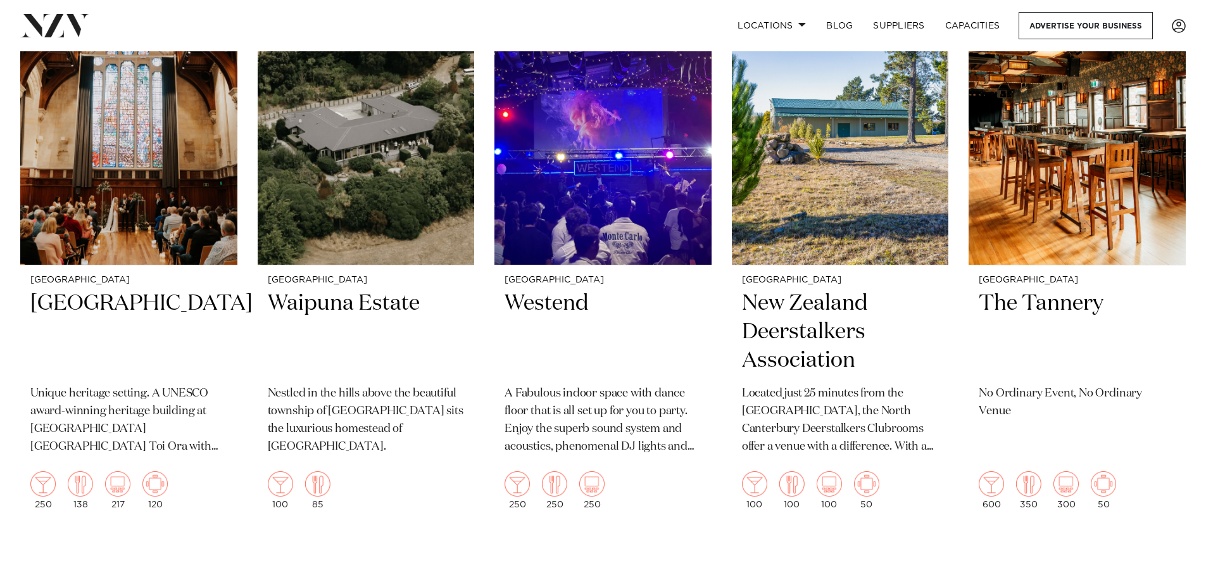
scroll to position [2790, 0]
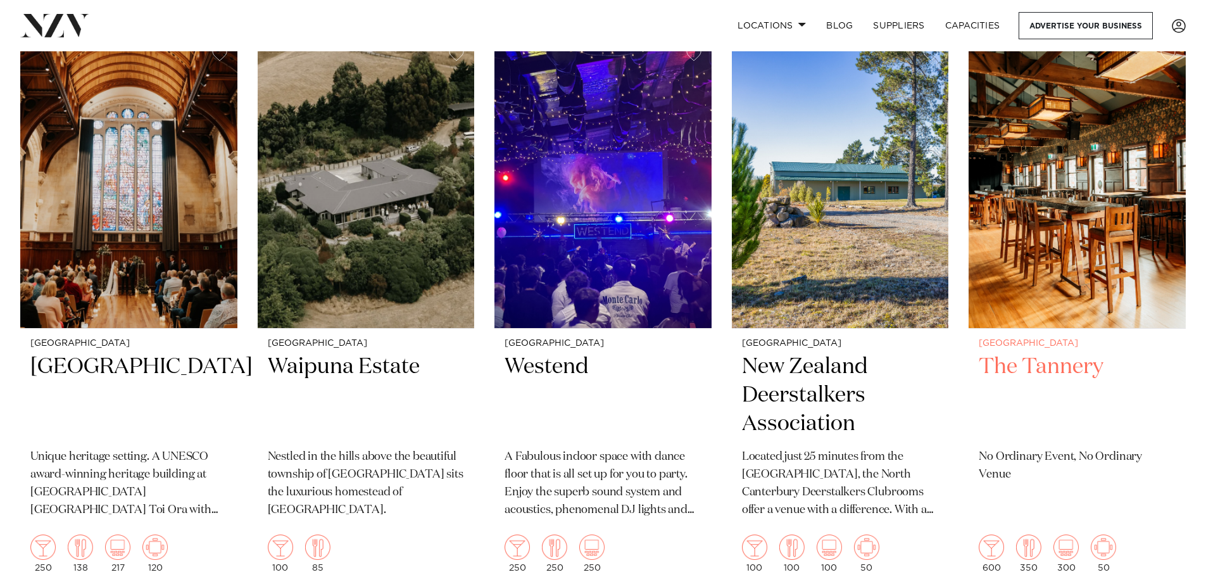
click at [1033, 359] on h2 "The Tannery" at bounding box center [1076, 395] width 197 height 85
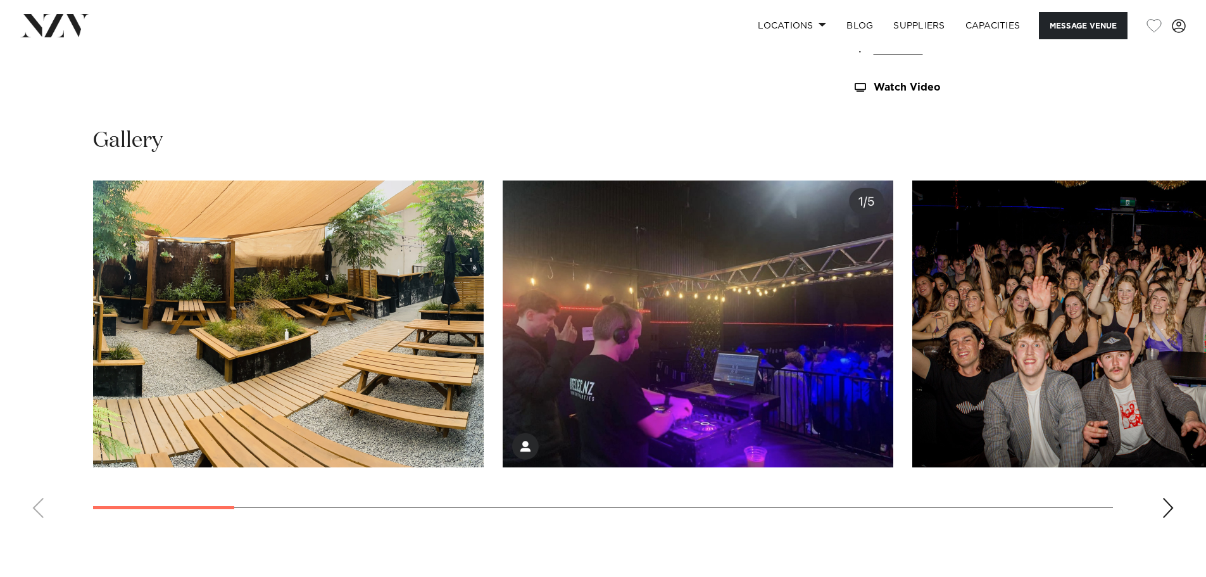
scroll to position [1266, 0]
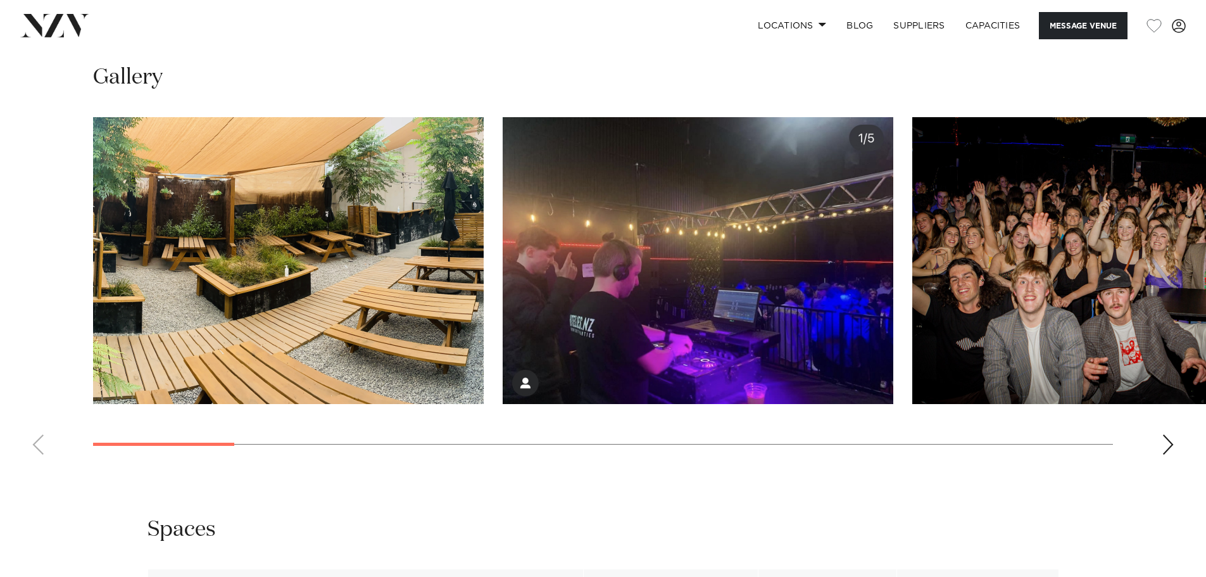
click at [1166, 448] on div "Next slide" at bounding box center [1167, 444] width 13 height 20
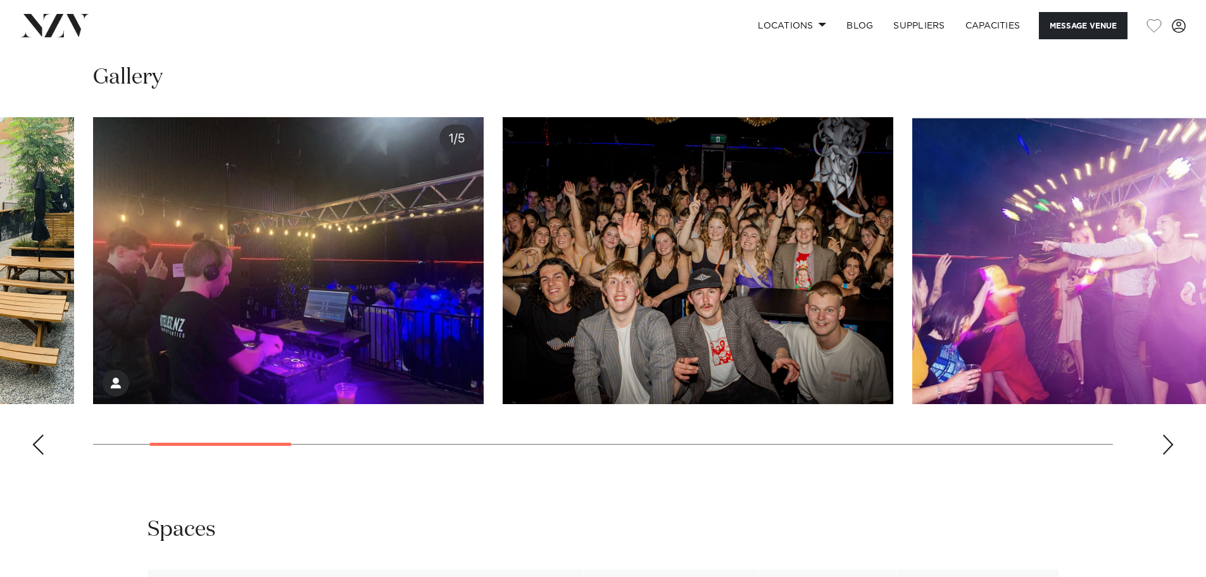
click at [1166, 448] on div "Next slide" at bounding box center [1167, 444] width 13 height 20
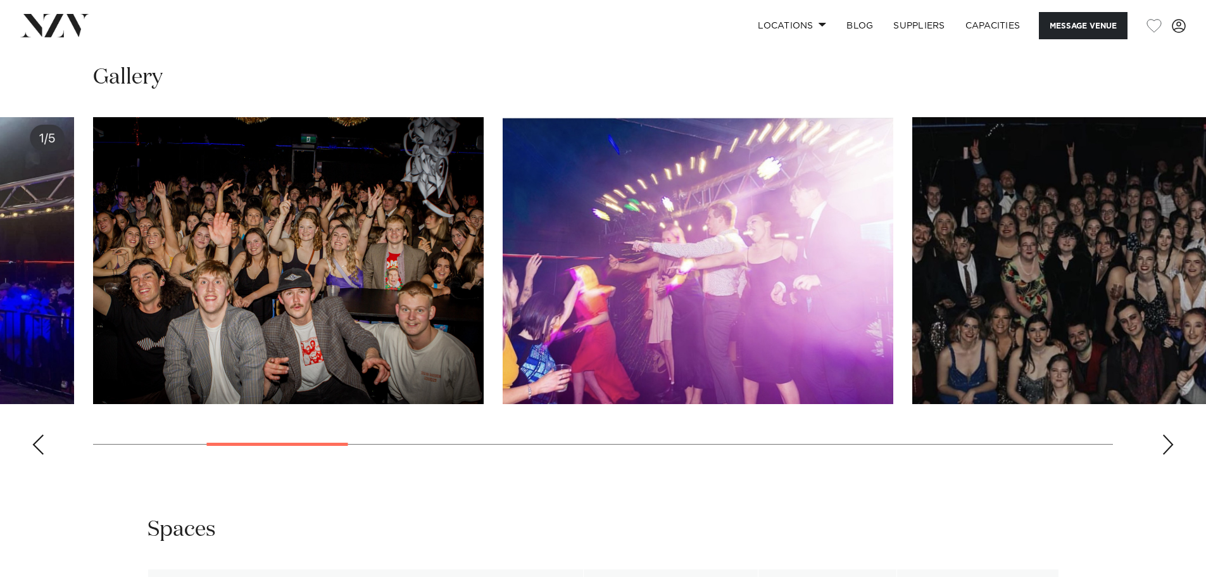
click at [1166, 448] on div "Next slide" at bounding box center [1167, 444] width 13 height 20
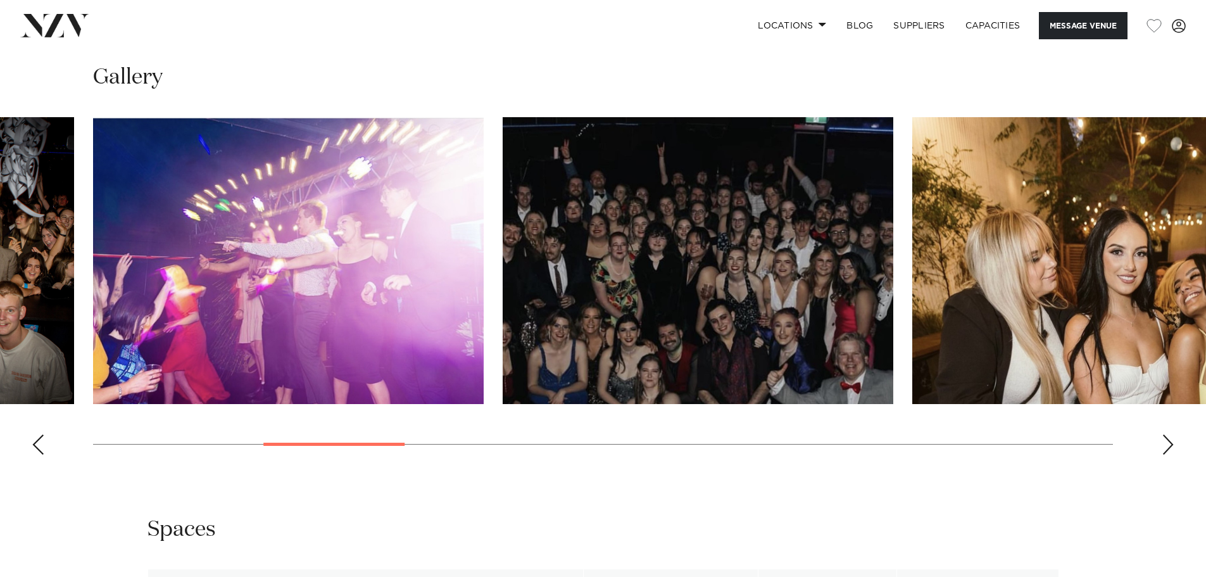
click at [1166, 448] on div "Next slide" at bounding box center [1167, 444] width 13 height 20
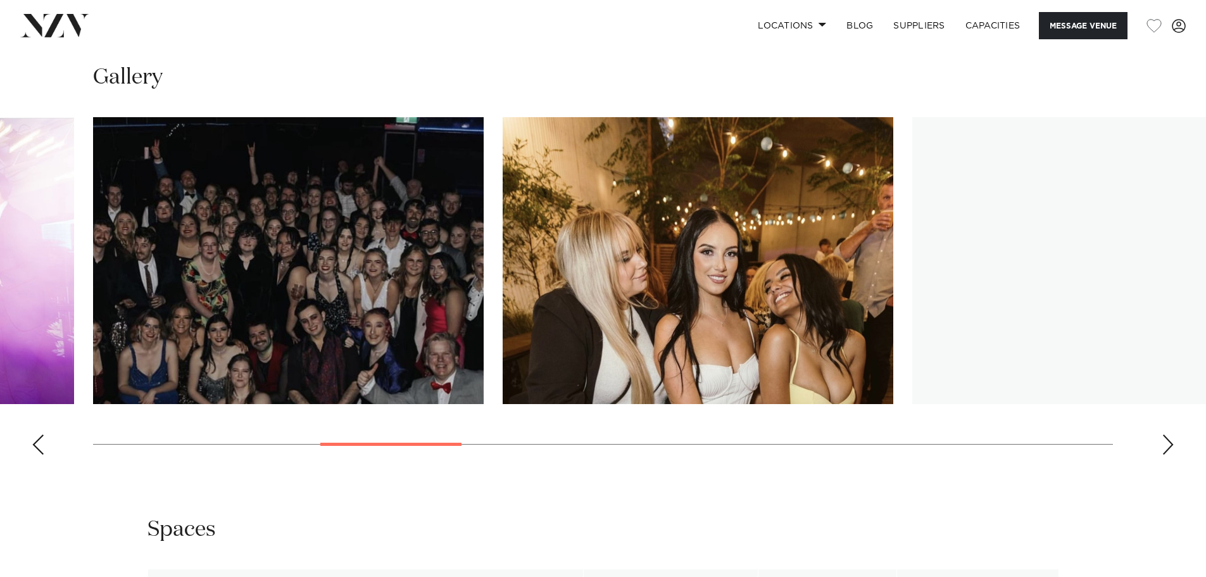
click at [1166, 448] on div "Next slide" at bounding box center [1167, 444] width 13 height 20
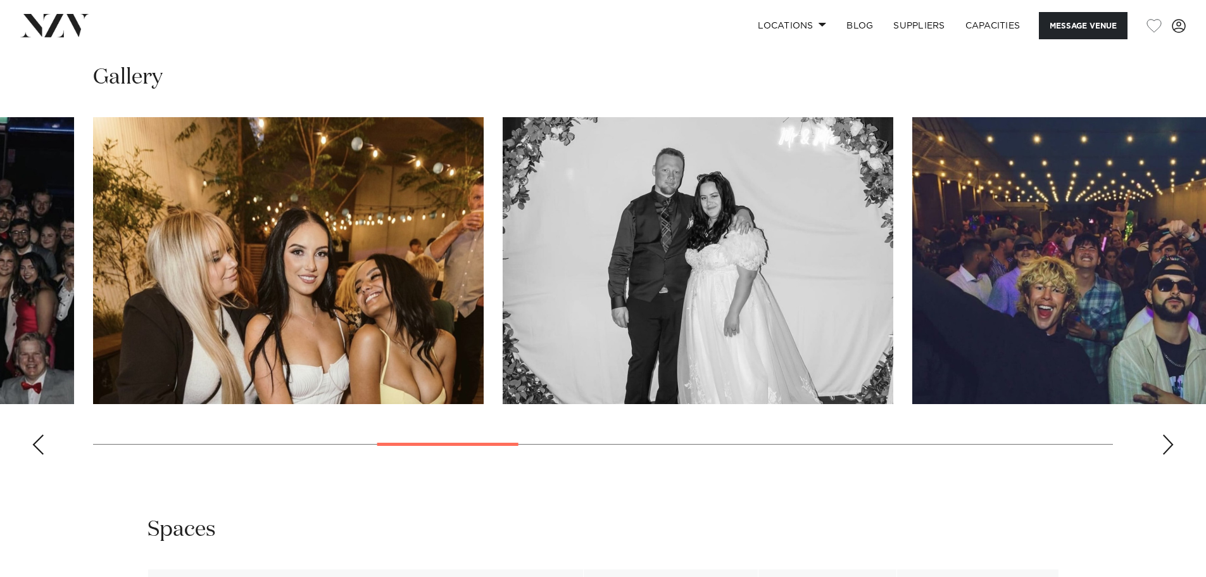
click at [1166, 448] on div "Next slide" at bounding box center [1167, 444] width 13 height 20
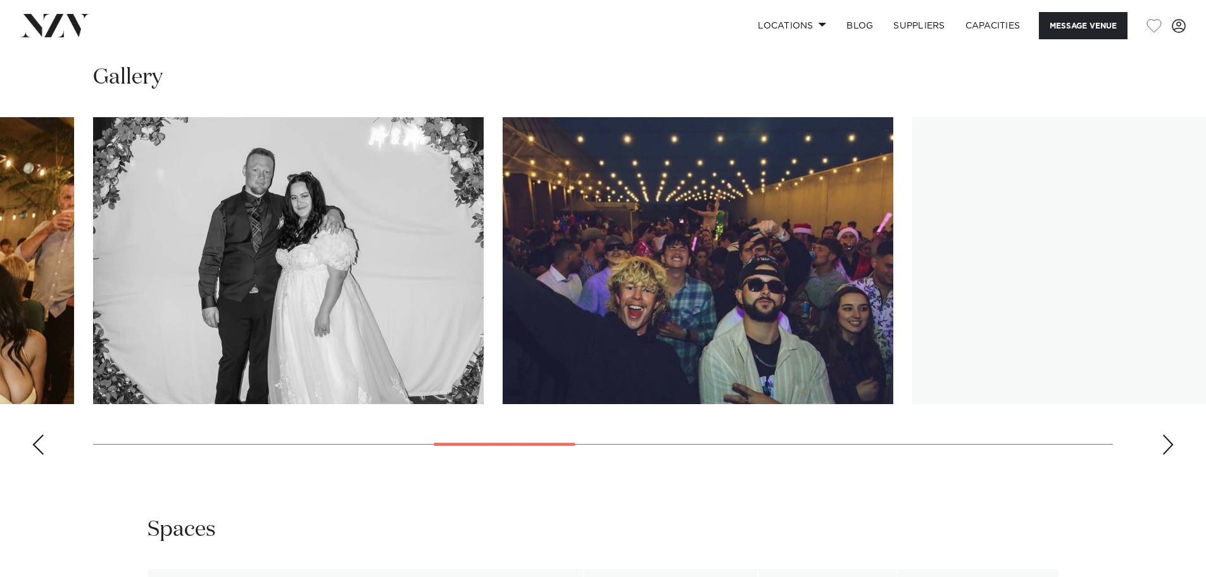
click at [1166, 448] on div "Next slide" at bounding box center [1167, 444] width 13 height 20
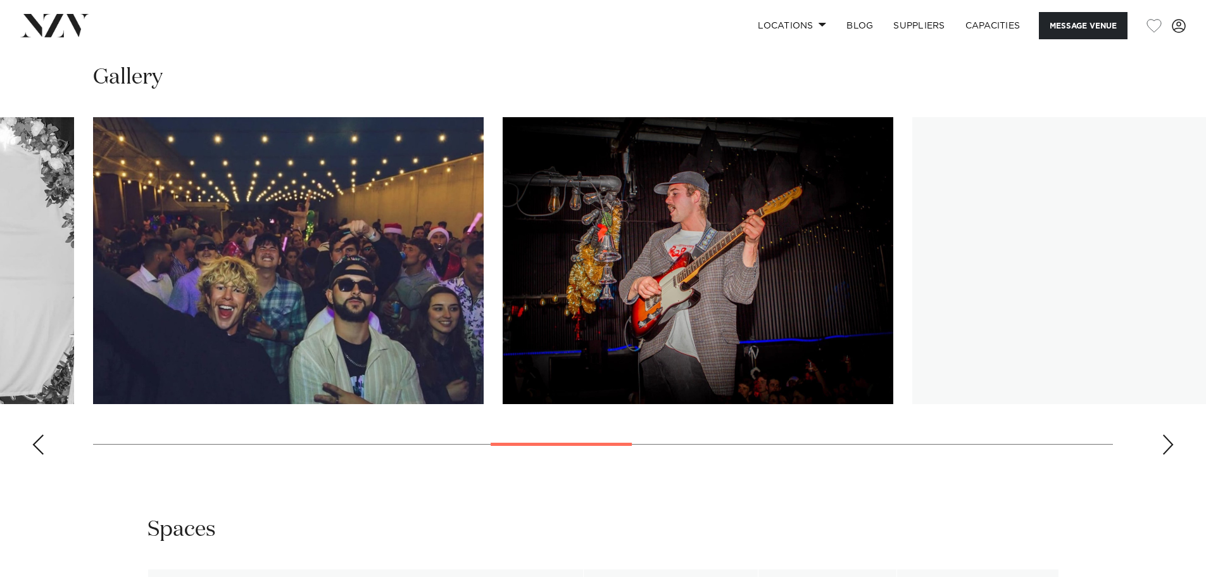
click at [1166, 448] on div "Next slide" at bounding box center [1167, 444] width 13 height 20
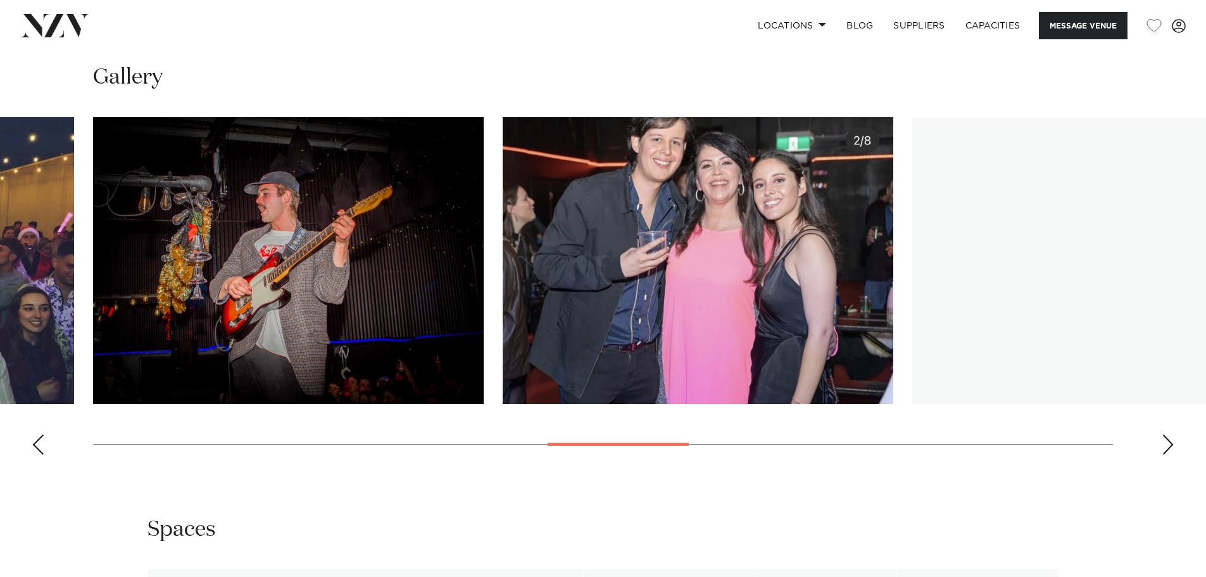
click at [1166, 448] on div "Next slide" at bounding box center [1167, 444] width 13 height 20
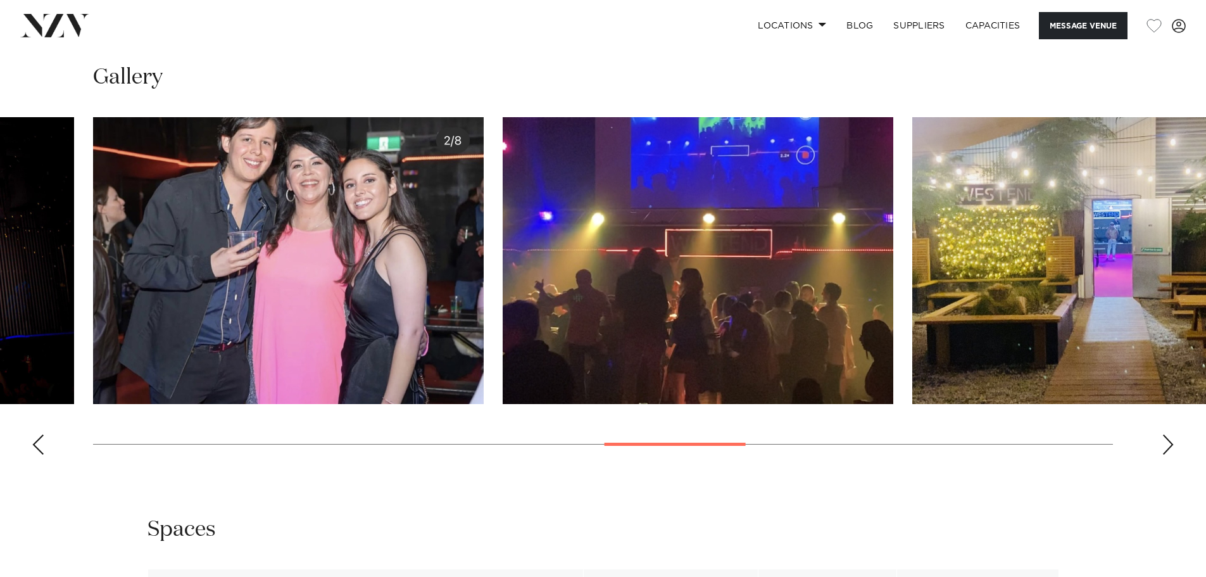
click at [1166, 448] on div "Next slide" at bounding box center [1167, 444] width 13 height 20
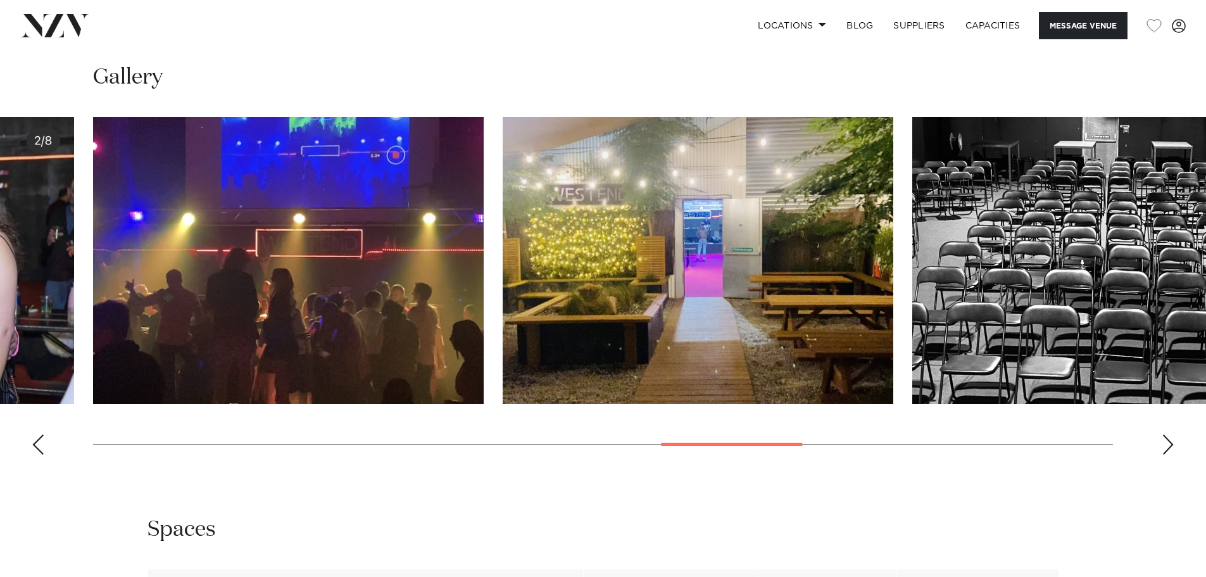
click at [1166, 448] on div "Next slide" at bounding box center [1167, 444] width 13 height 20
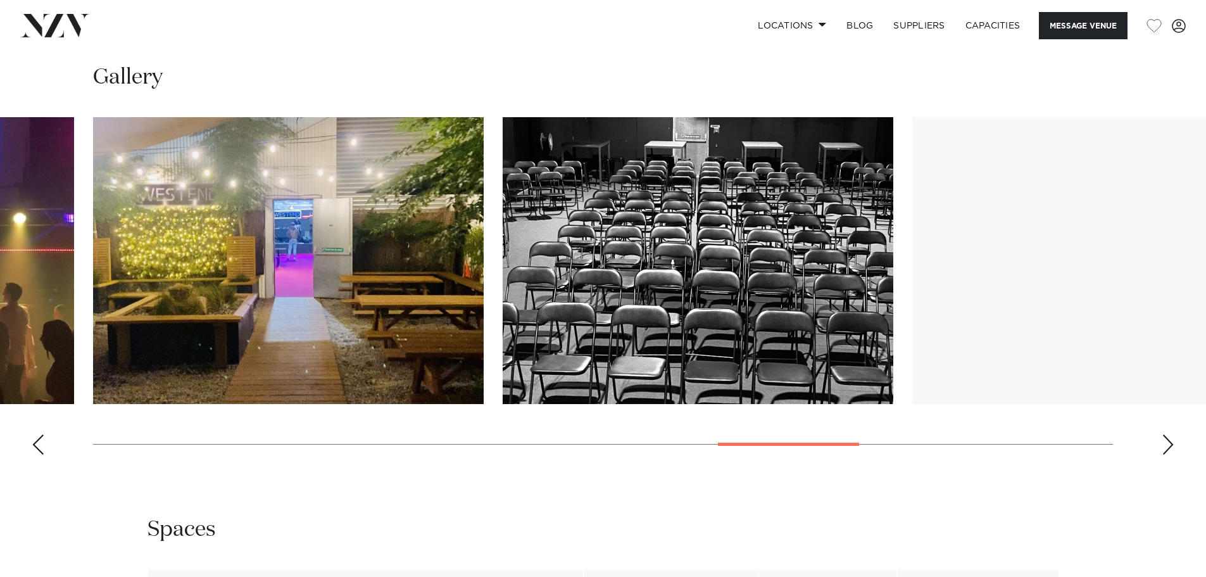
click at [1166, 448] on div "Next slide" at bounding box center [1167, 444] width 13 height 20
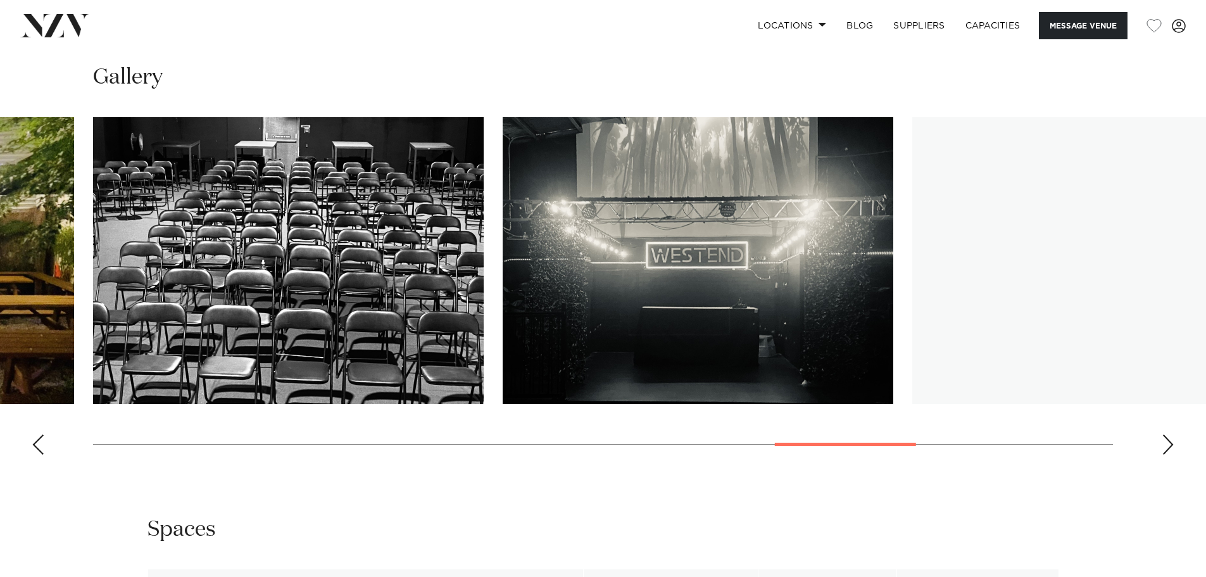
click at [1166, 448] on div "Next slide" at bounding box center [1167, 444] width 13 height 20
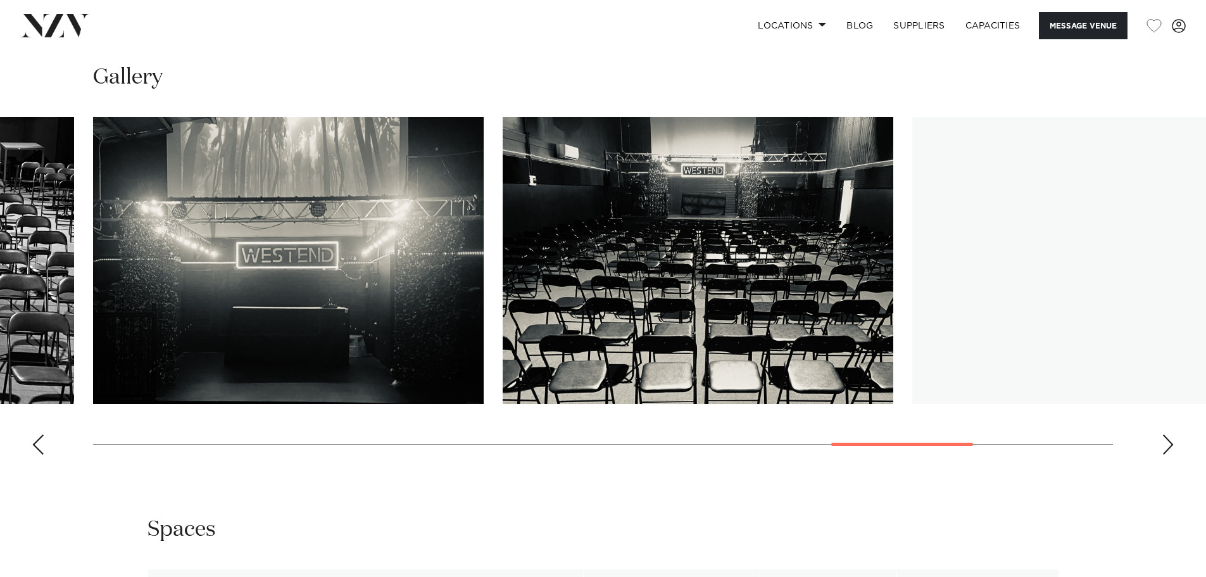
click at [1166, 448] on div "Next slide" at bounding box center [1167, 444] width 13 height 20
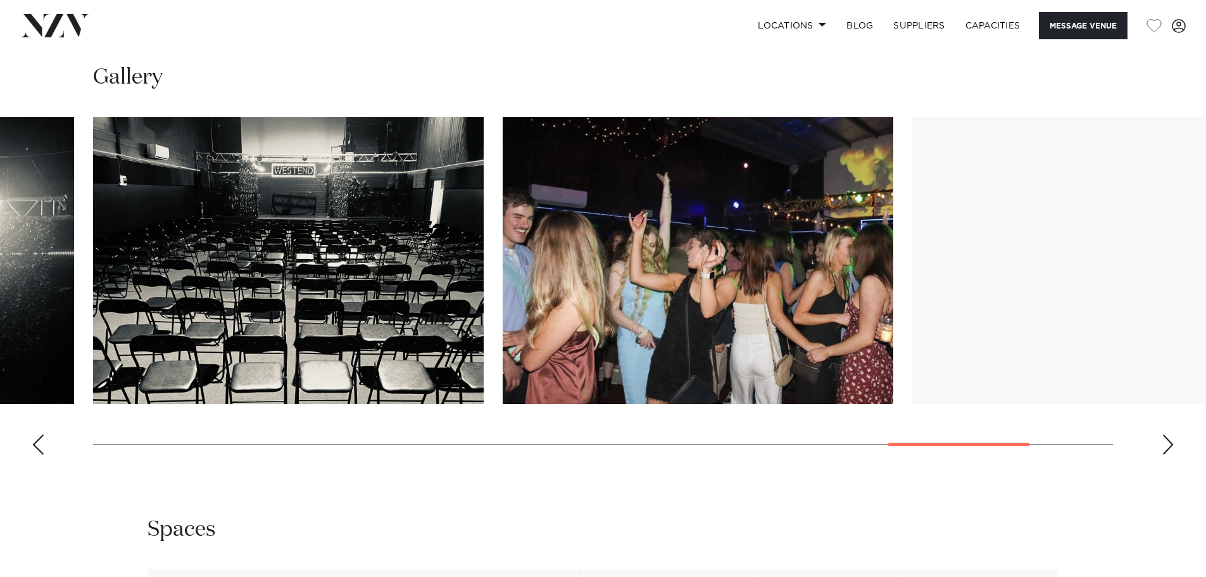
click at [1166, 448] on div "Next slide" at bounding box center [1167, 444] width 13 height 20
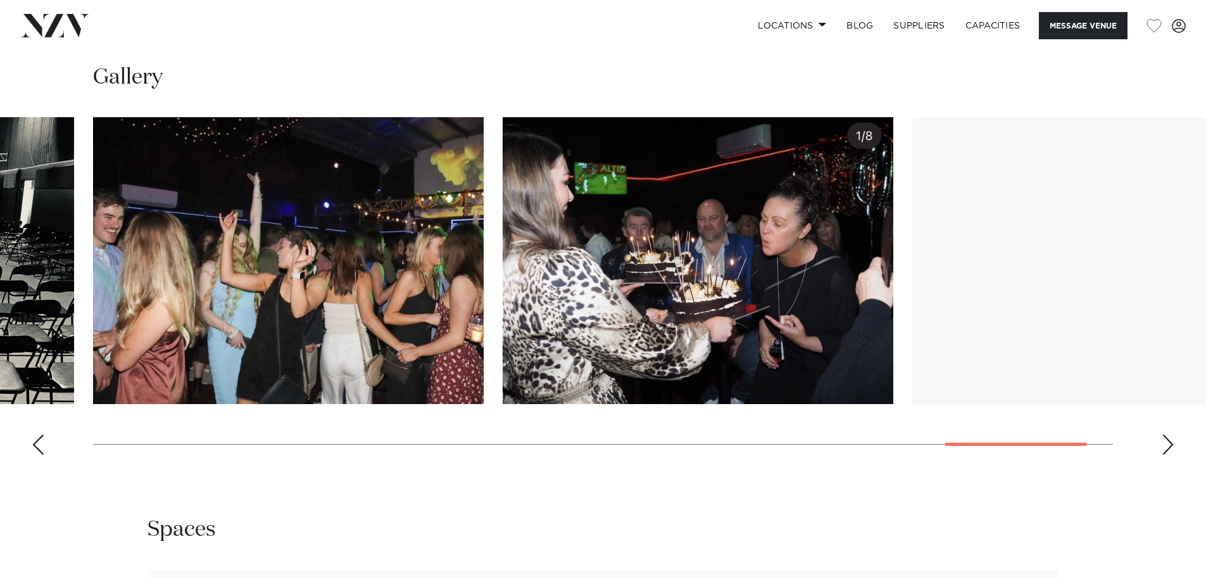
click at [1166, 448] on div "Next slide" at bounding box center [1167, 444] width 13 height 20
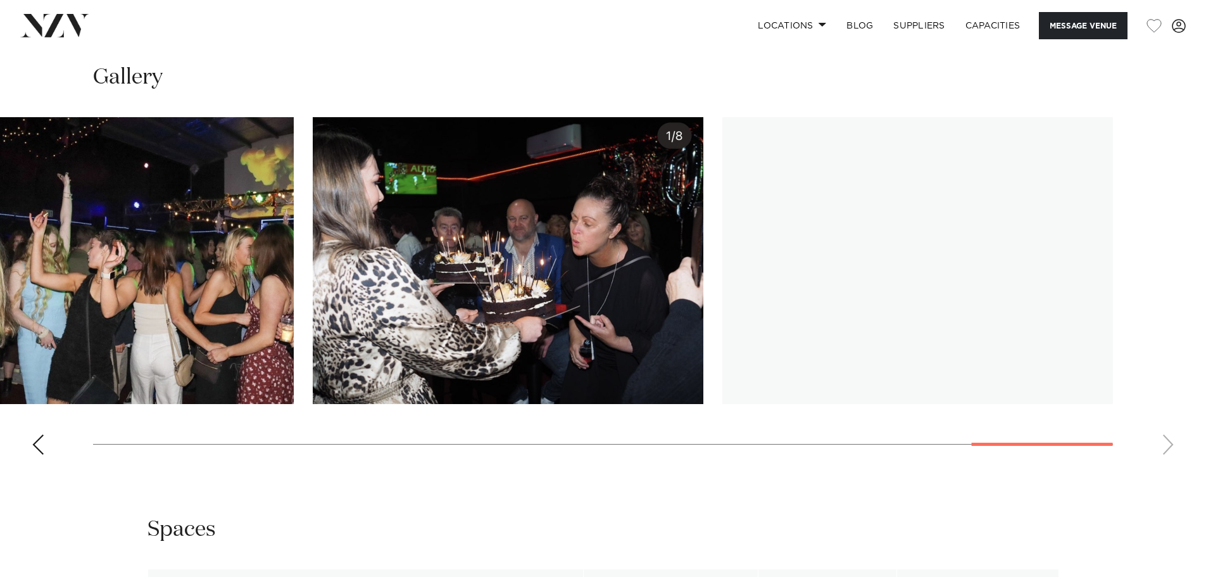
click at [1166, 448] on swiper-container at bounding box center [603, 290] width 1206 height 347
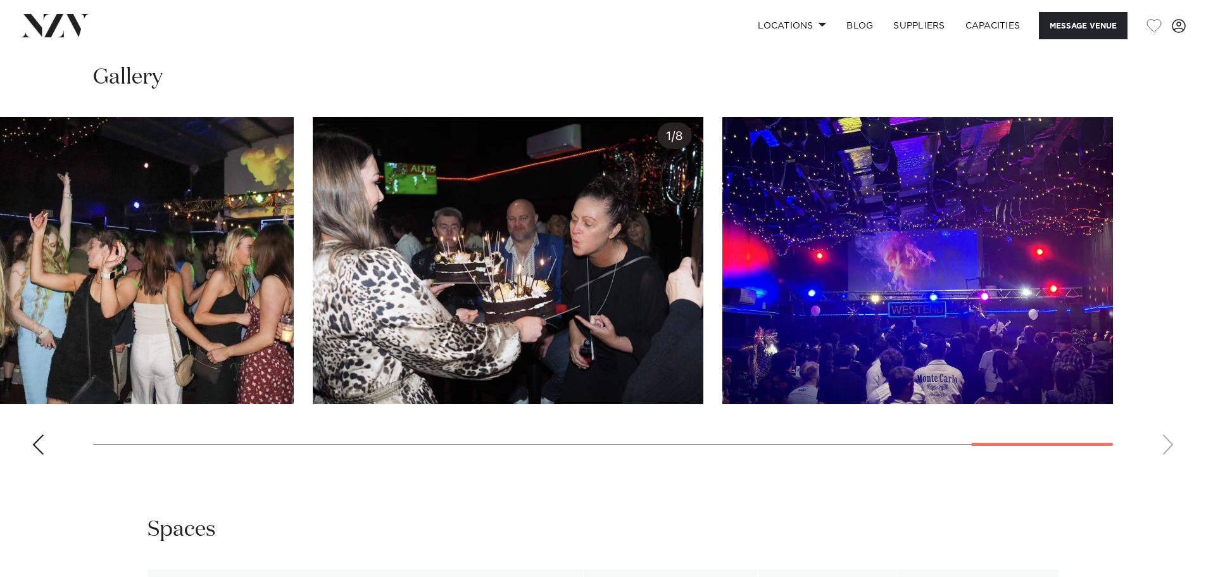
click at [1166, 448] on swiper-container at bounding box center [603, 290] width 1206 height 347
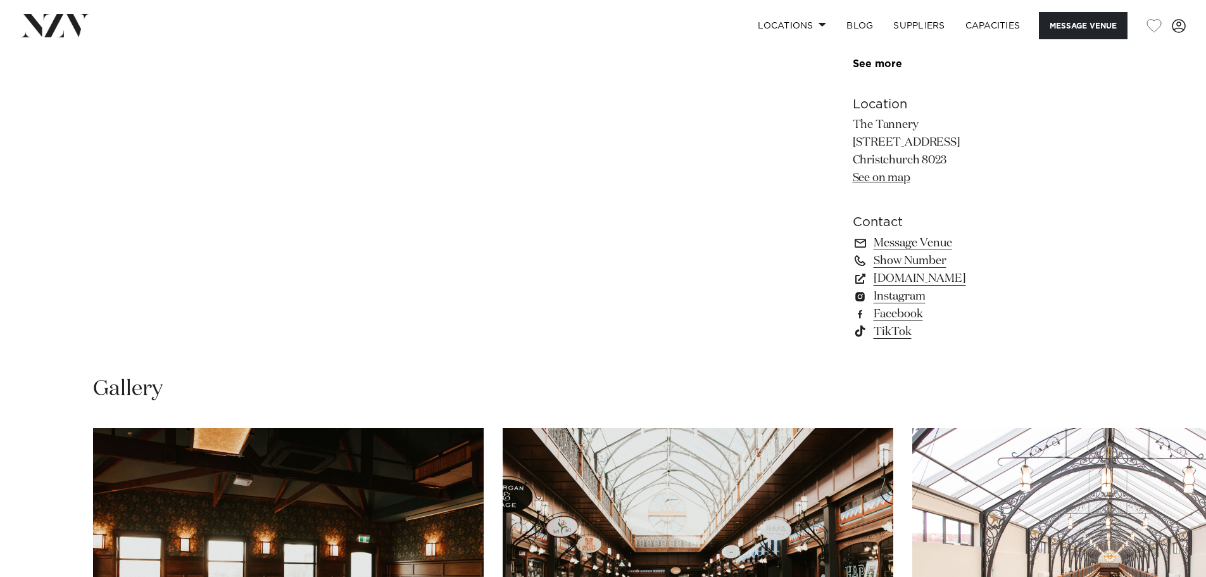
scroll to position [949, 0]
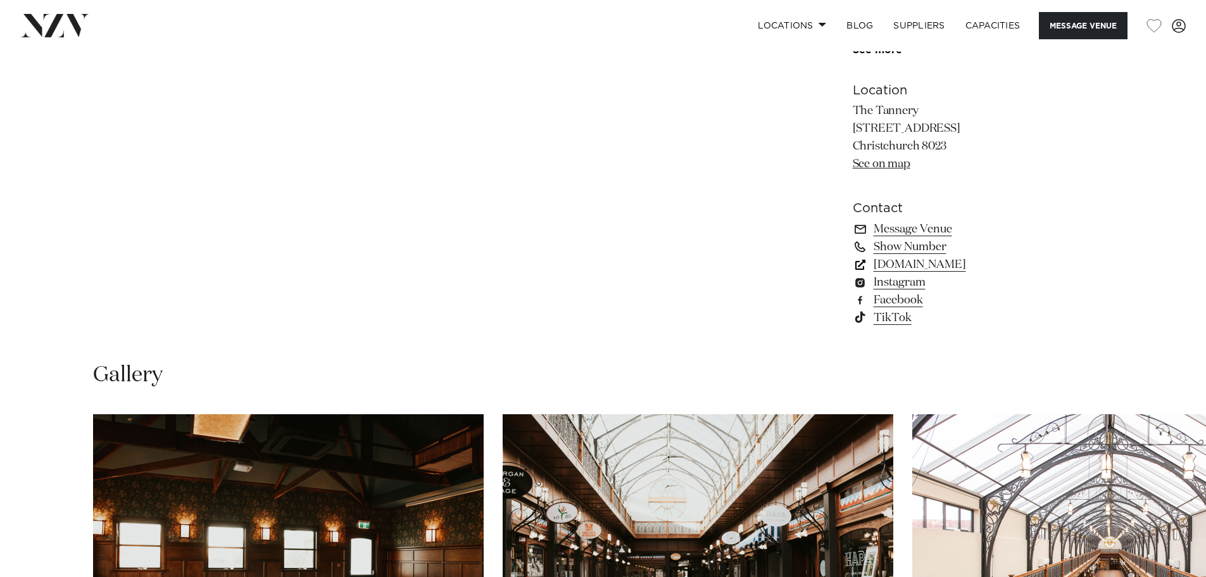
click at [919, 261] on link "[DOMAIN_NAME]" at bounding box center [956, 265] width 206 height 18
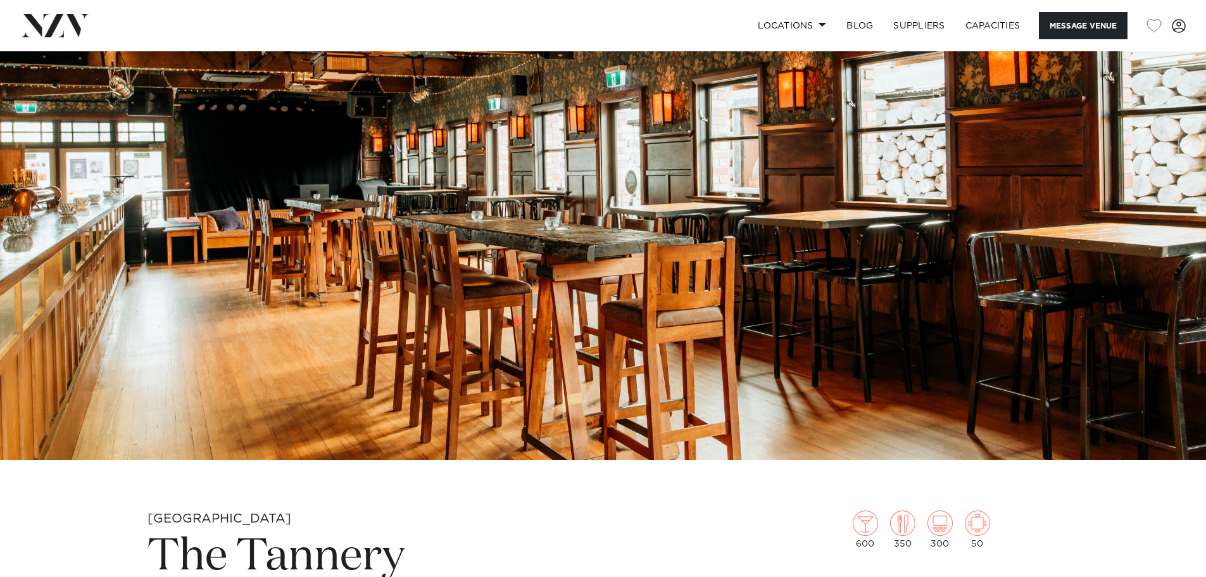
scroll to position [0, 0]
